Goal: Find contact information: Find contact information

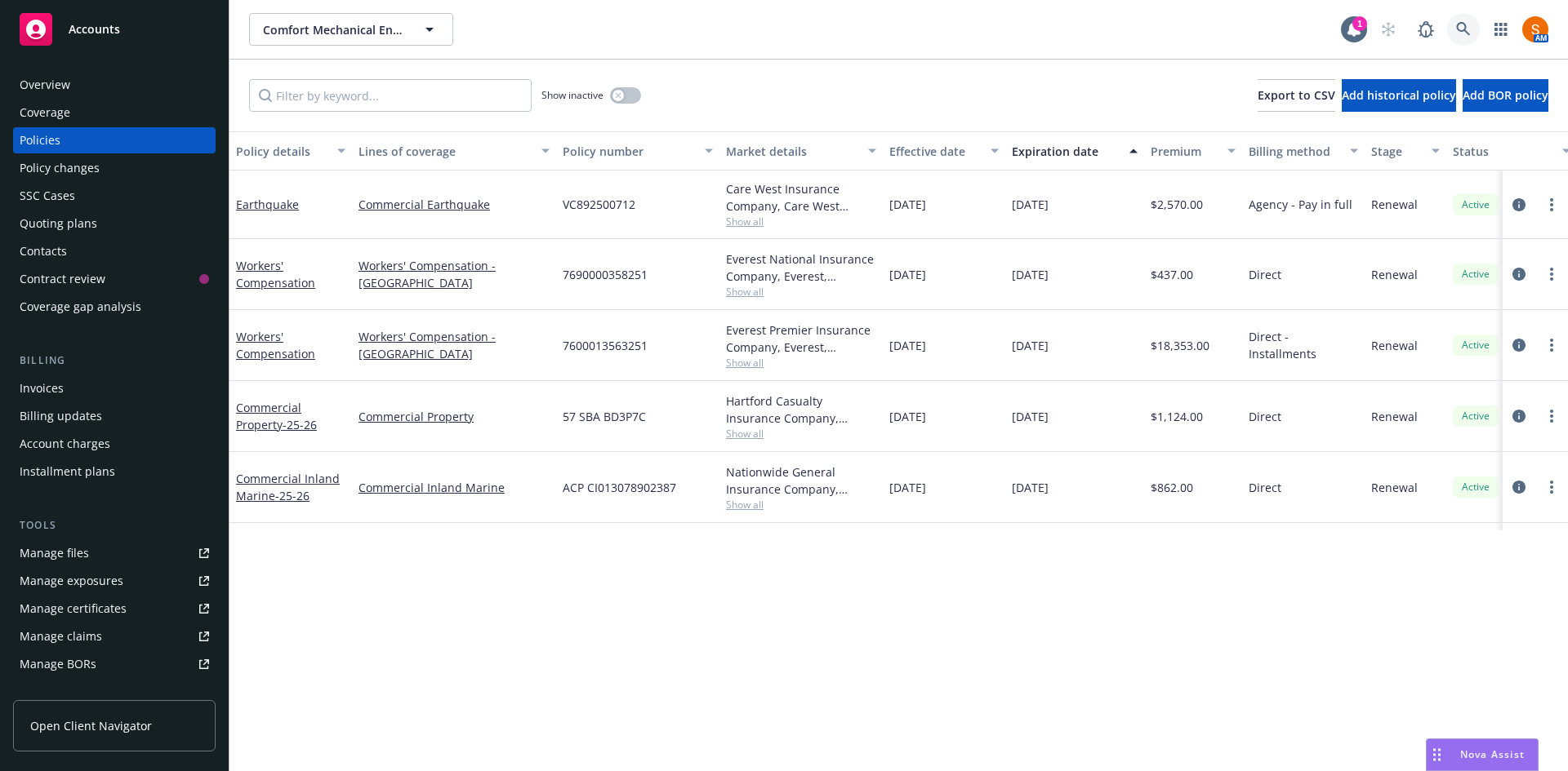
click at [1468, 20] on link at bounding box center [1463, 29] width 32 height 32
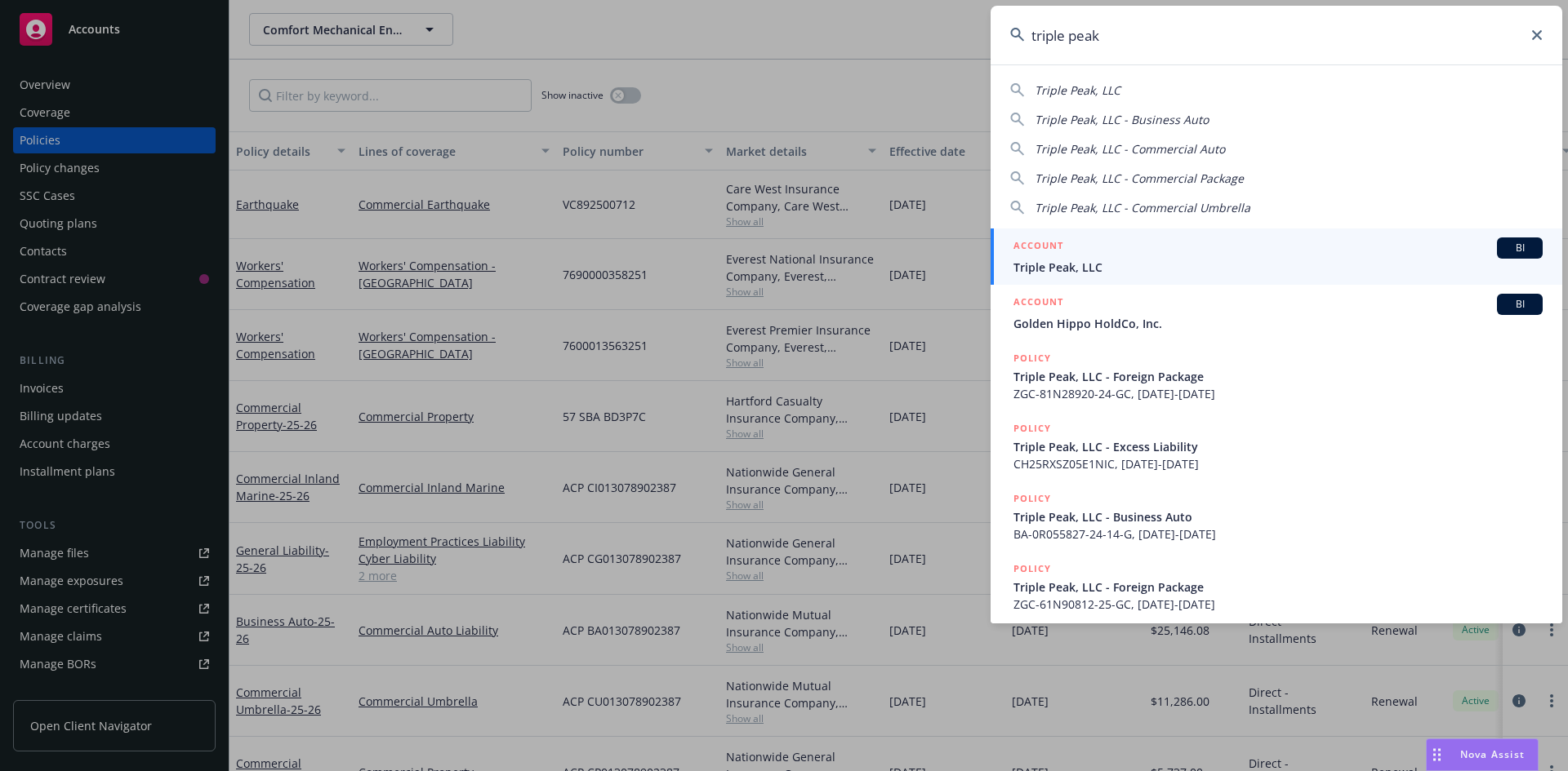
type input "triple peak"
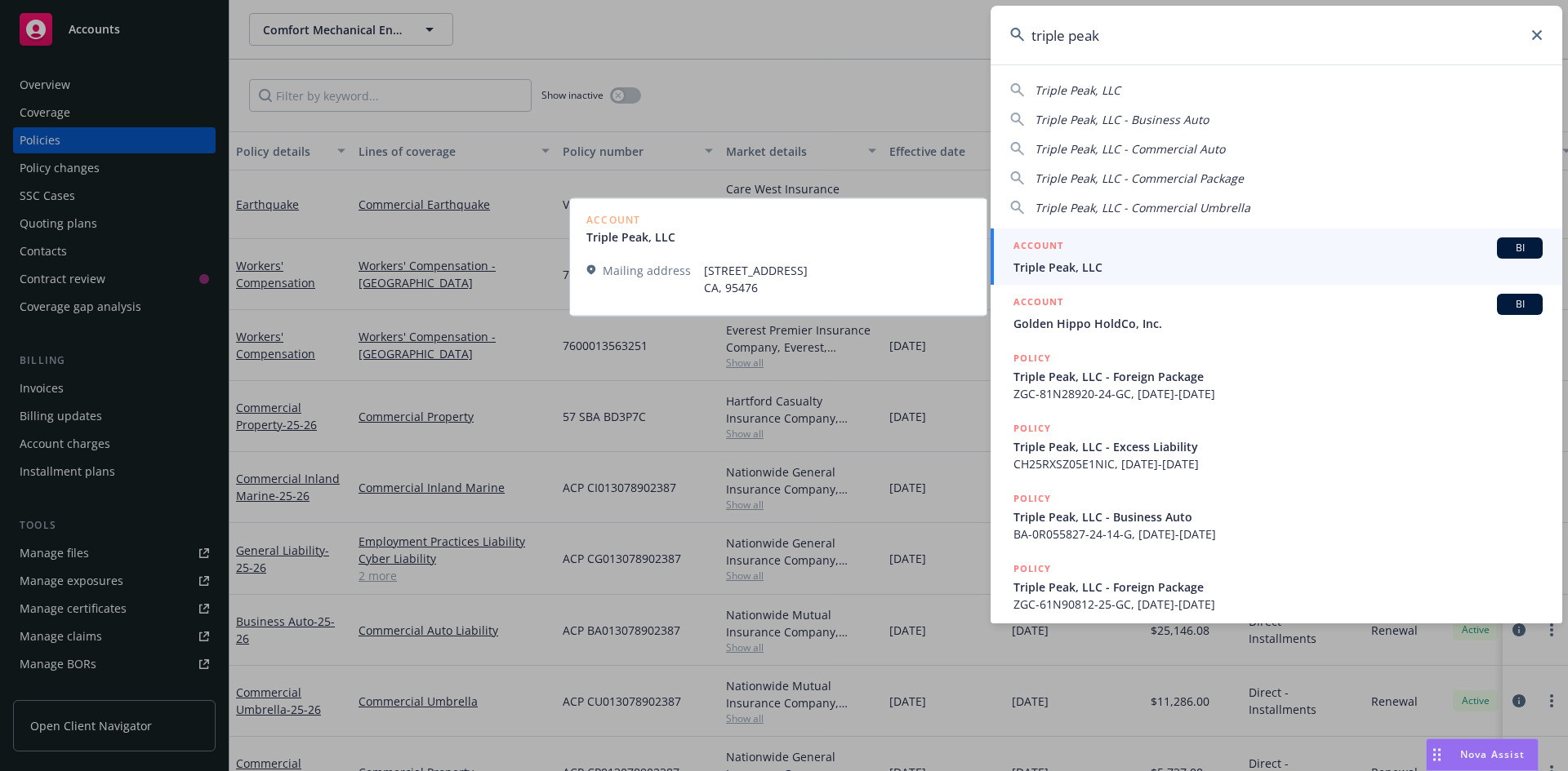
click at [1109, 257] on div "ACCOUNT BI" at bounding box center [1278, 248] width 529 height 21
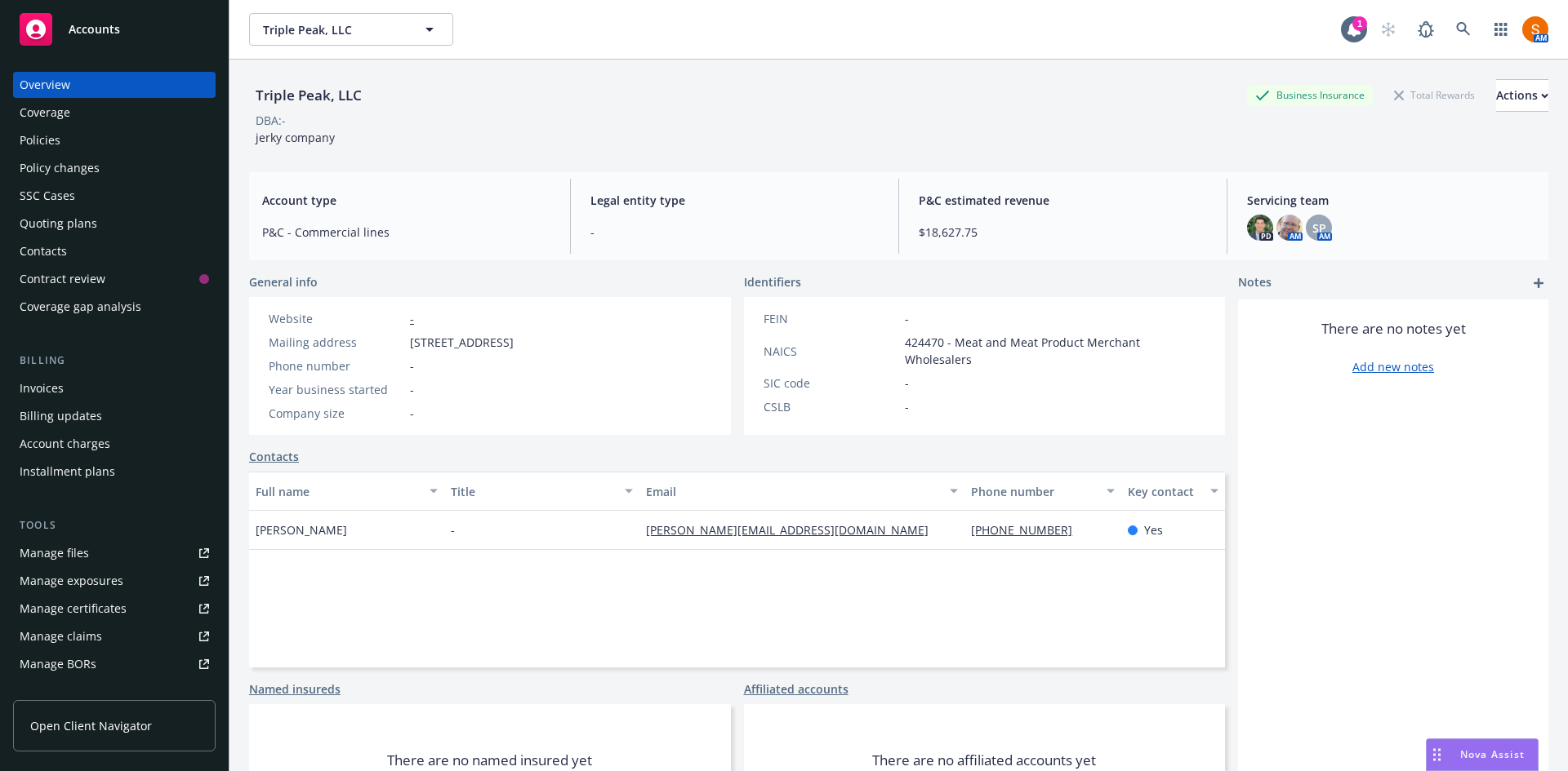
click at [78, 133] on div "Policies" at bounding box center [114, 140] width 189 height 26
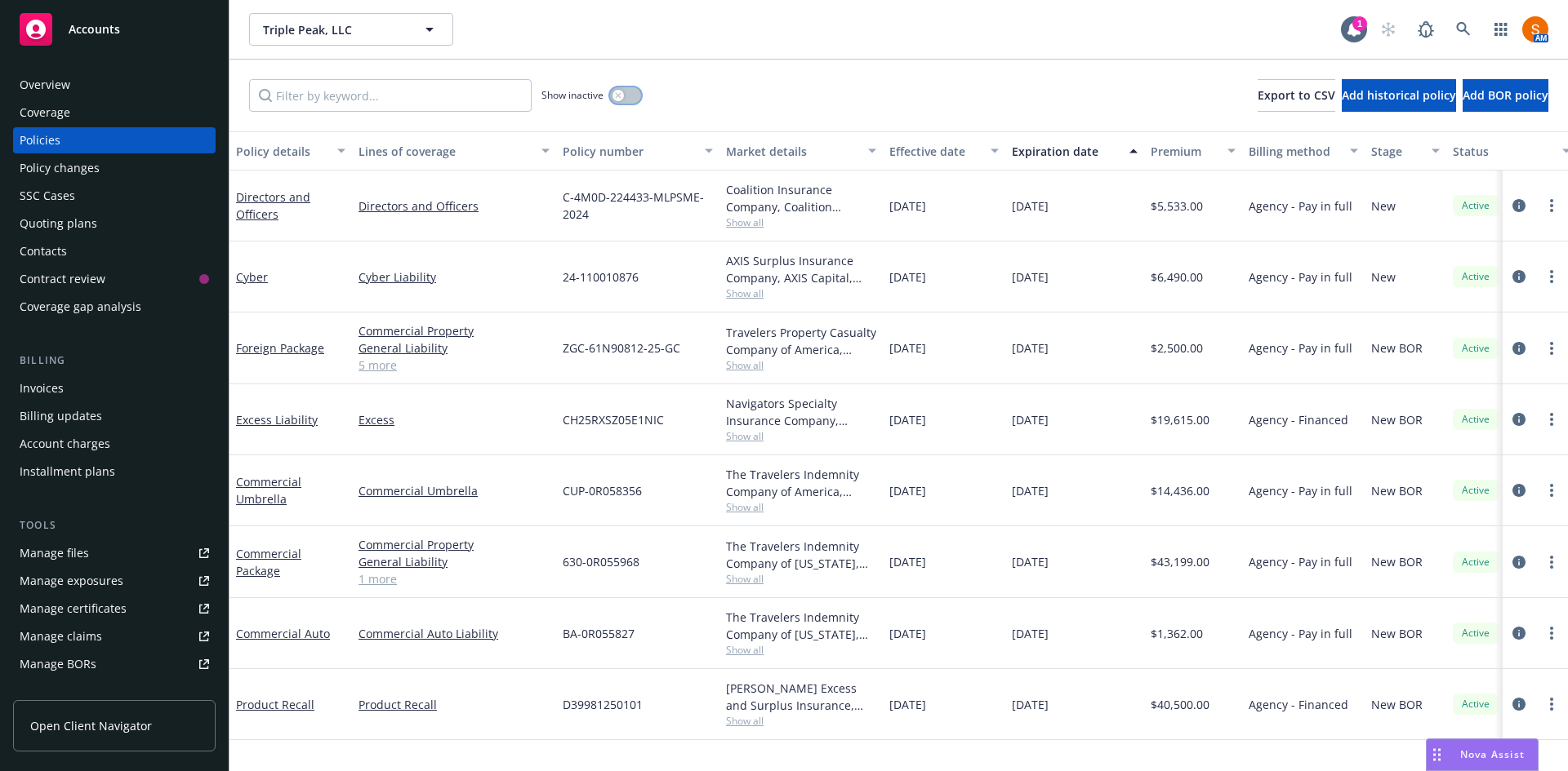
click at [617, 96] on icon "button" at bounding box center [617, 95] width 6 height 6
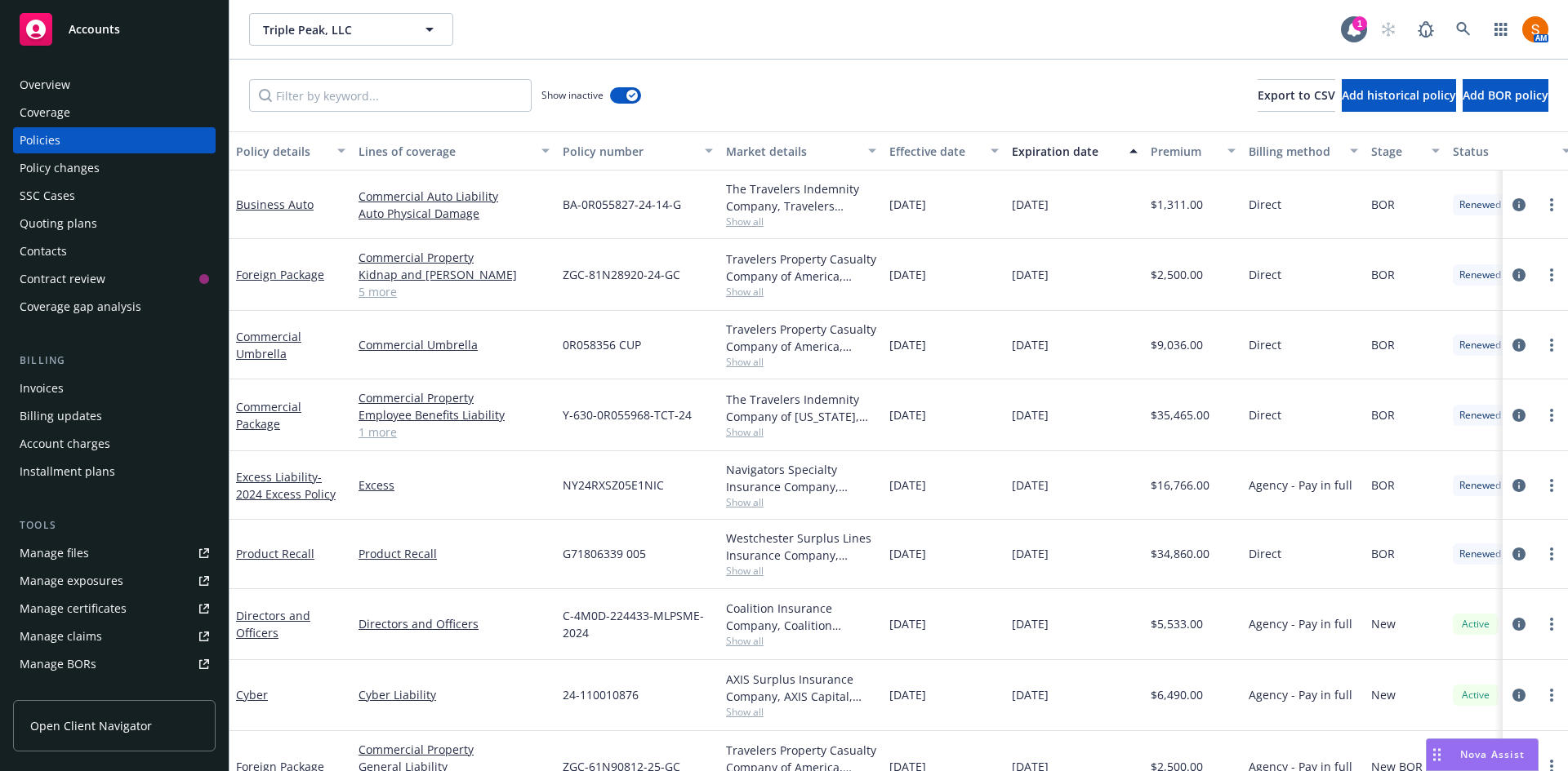
click at [617, 413] on span "Y-630-0R055968-TCT-24" at bounding box center [627, 415] width 129 height 17
copy span "Y-630-0R055968-TCT-24"
click at [1461, 31] on icon at bounding box center [1462, 29] width 14 height 14
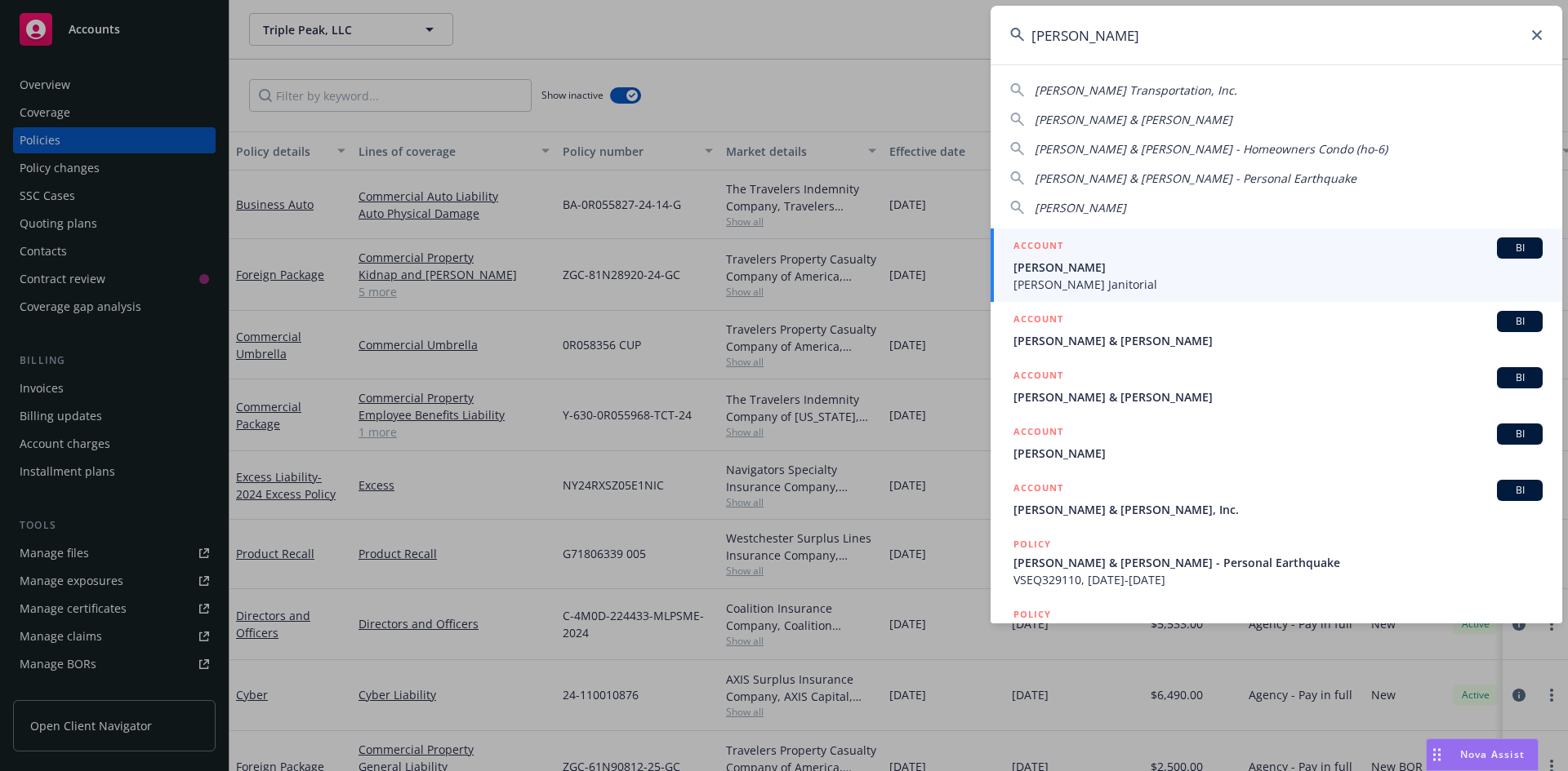
click at [1119, 86] on span "[PERSON_NAME] Transportation, Inc." at bounding box center [1136, 90] width 202 height 16
type input "[PERSON_NAME] Transportation, Inc."
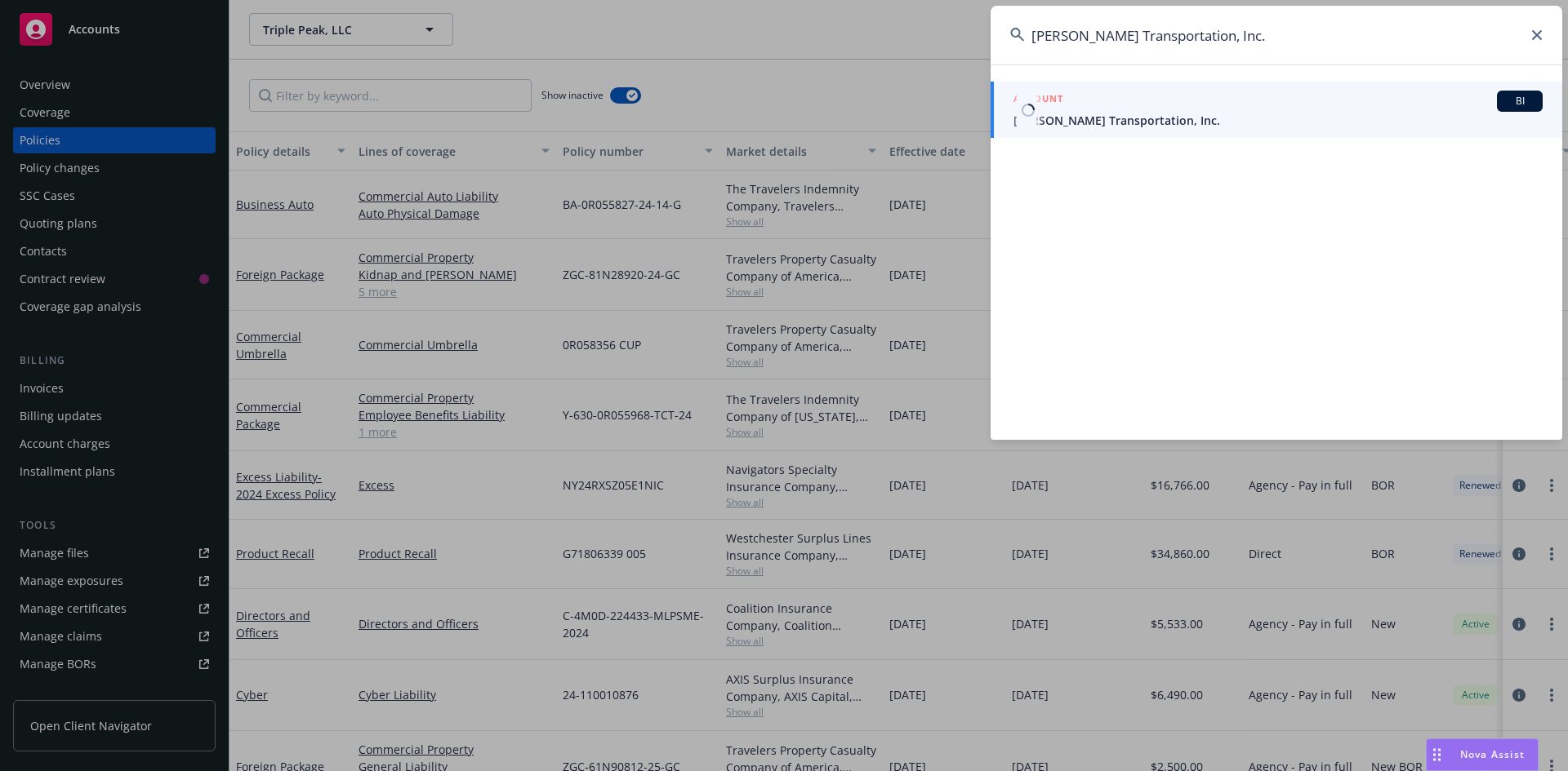
click at [1104, 127] on span "[PERSON_NAME] Transportation, Inc." at bounding box center [1278, 121] width 529 height 17
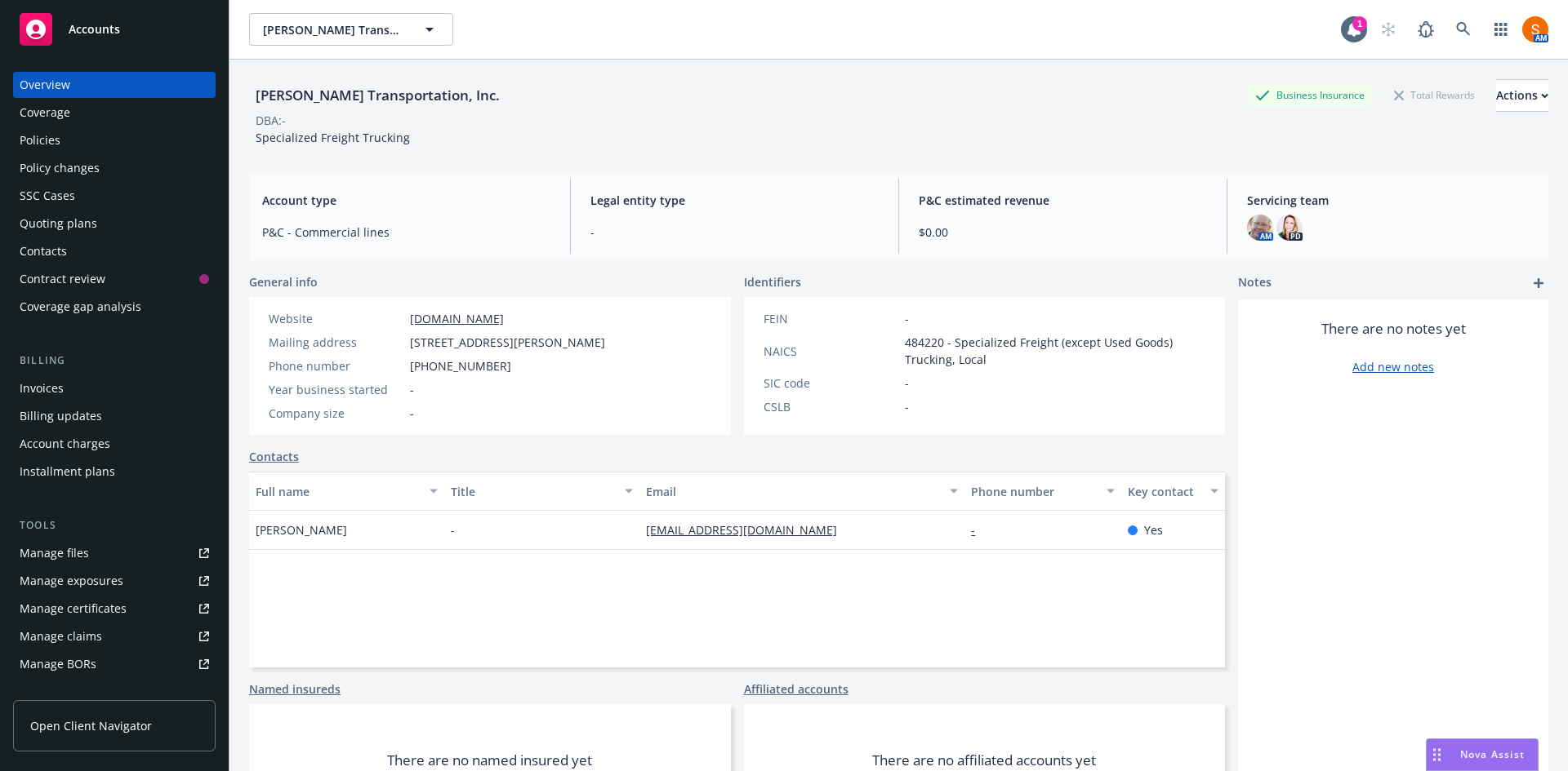
click at [504, 317] on link "[DOMAIN_NAME]" at bounding box center [457, 318] width 94 height 16
click at [528, 315] on link "[URL][DOMAIN_NAME]" at bounding box center [472, 318] width 123 height 16
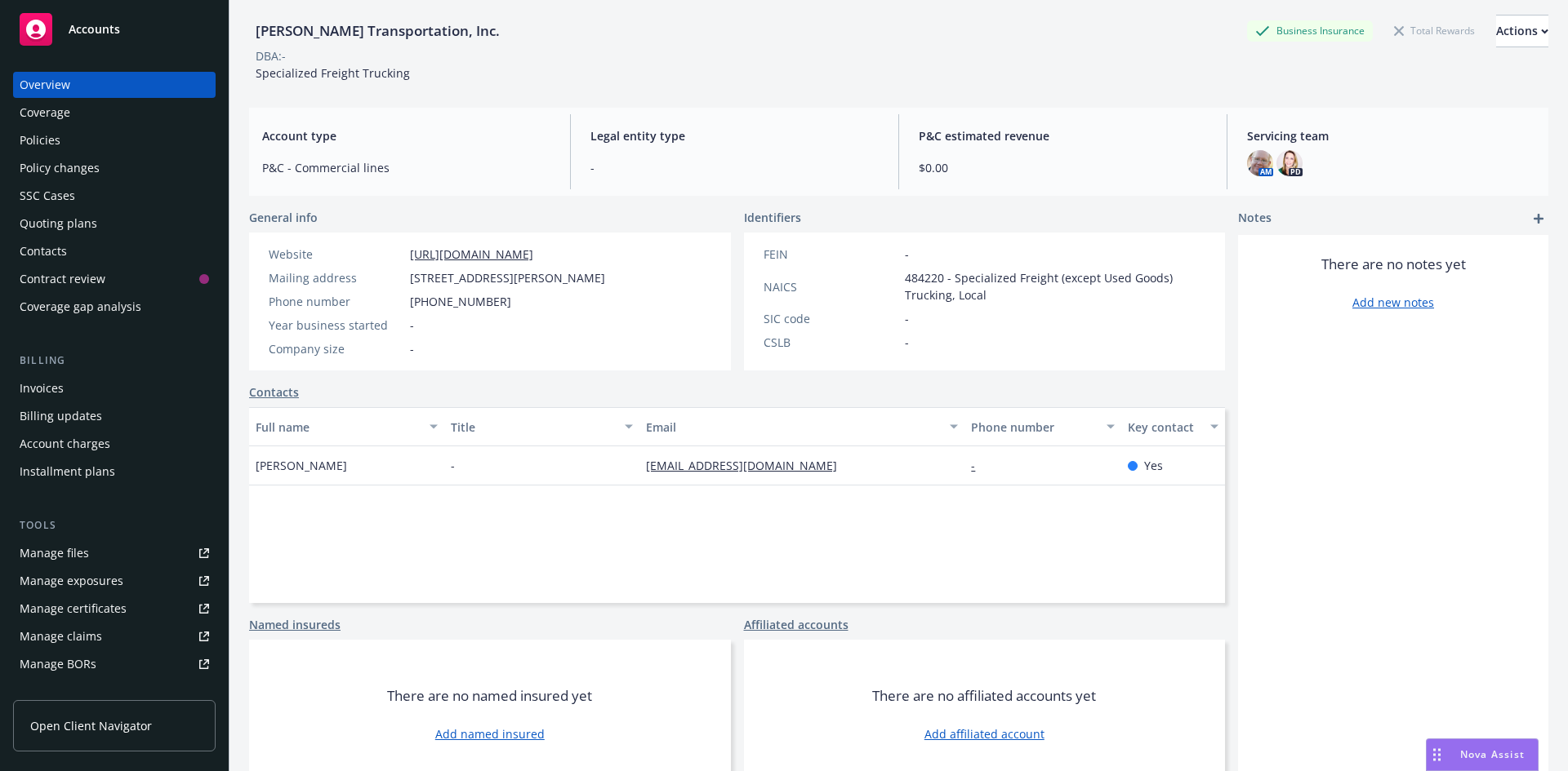
scroll to position [83, 0]
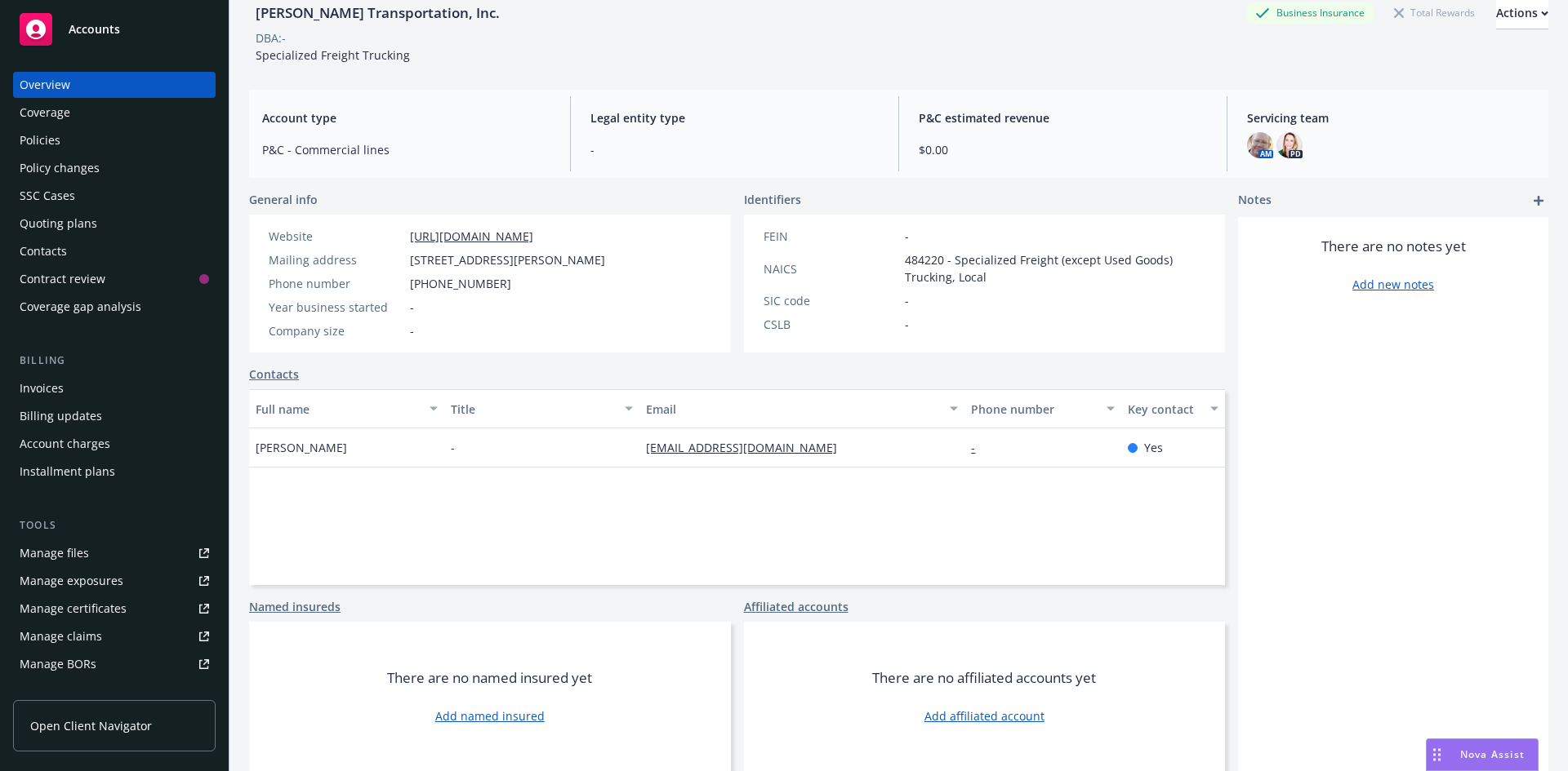
click at [106, 148] on div "Policies" at bounding box center [114, 140] width 189 height 26
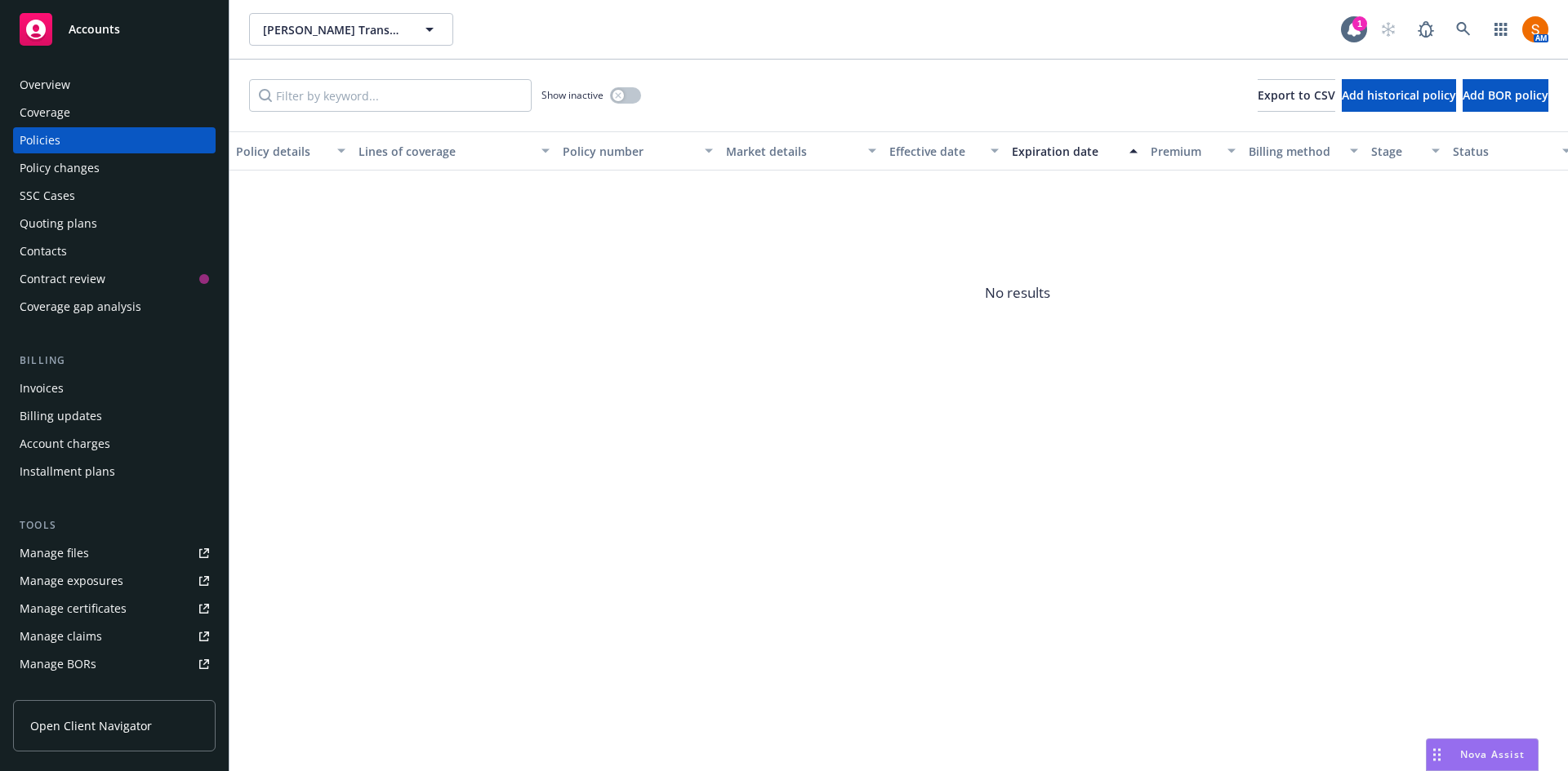
click at [30, 84] on div "Overview" at bounding box center [45, 84] width 51 height 26
